Goal: Navigation & Orientation: Go to known website

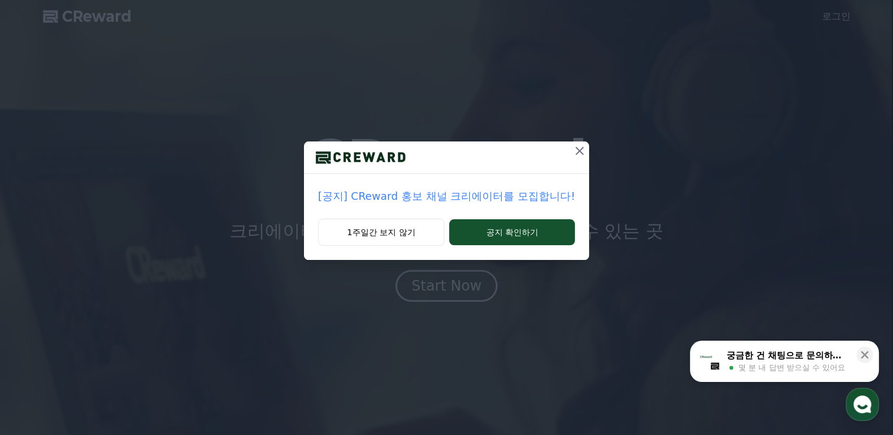
click at [584, 153] on button at bounding box center [579, 151] width 19 height 19
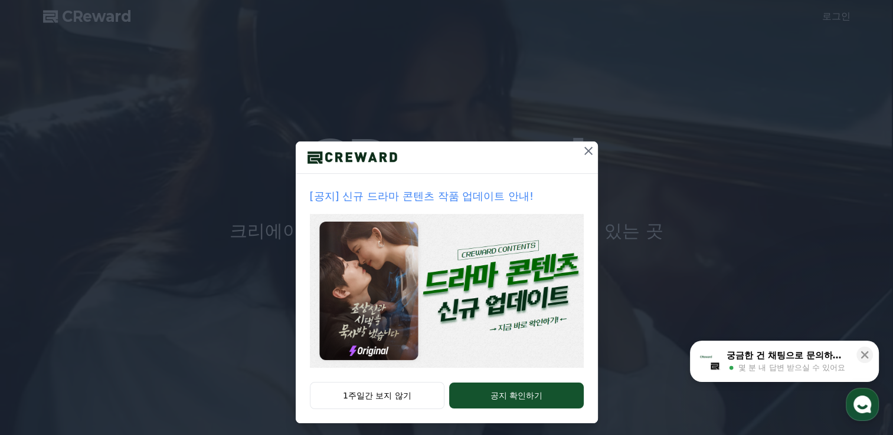
click at [581, 153] on icon at bounding box center [588, 151] width 14 height 14
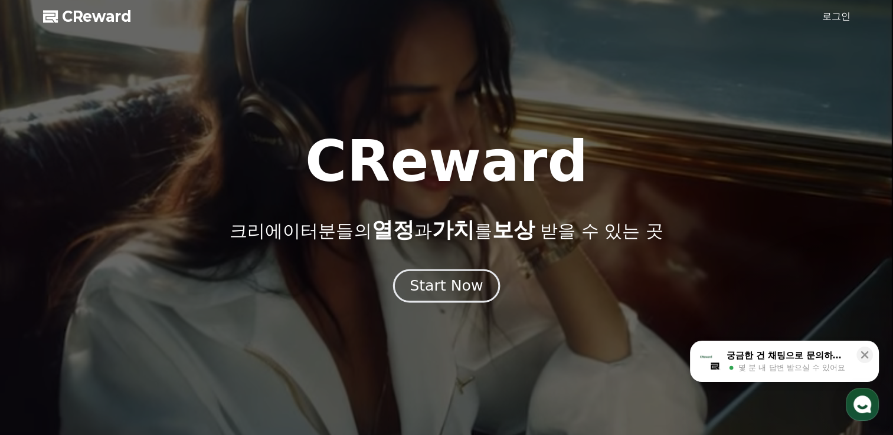
click at [453, 284] on div "Start Now" at bounding box center [446, 286] width 73 height 20
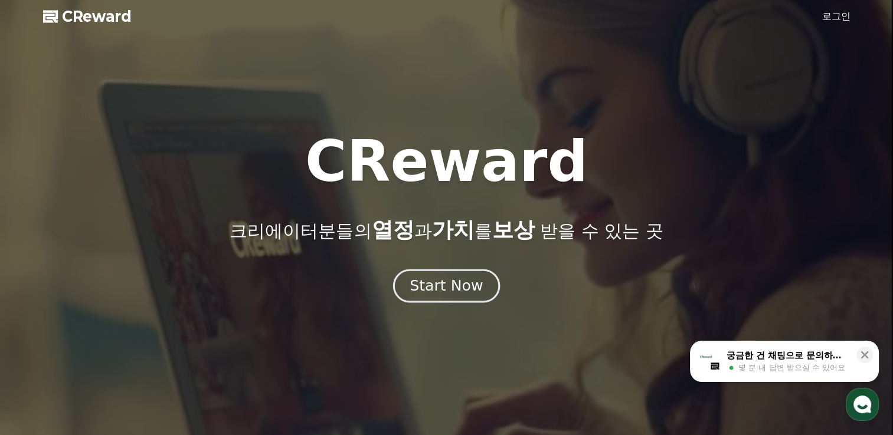
click at [434, 291] on div "Start Now" at bounding box center [446, 286] width 73 height 20
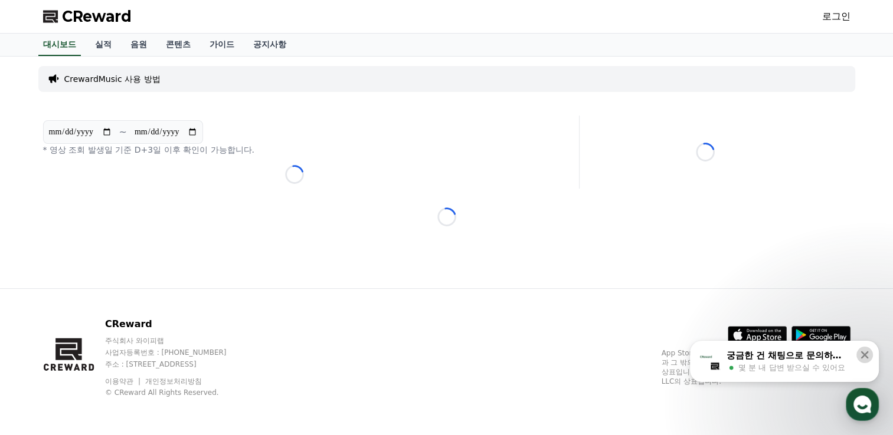
click at [861, 354] on icon at bounding box center [865, 355] width 12 height 12
